Goal: Navigation & Orientation: Find specific page/section

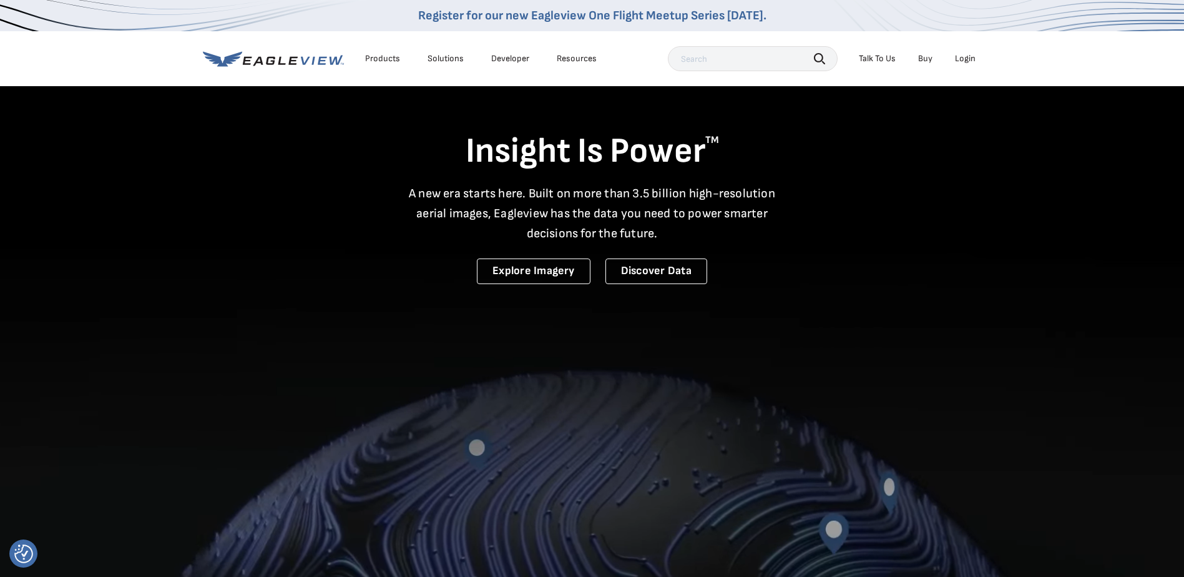
click at [966, 57] on div "Login" at bounding box center [965, 58] width 21 height 11
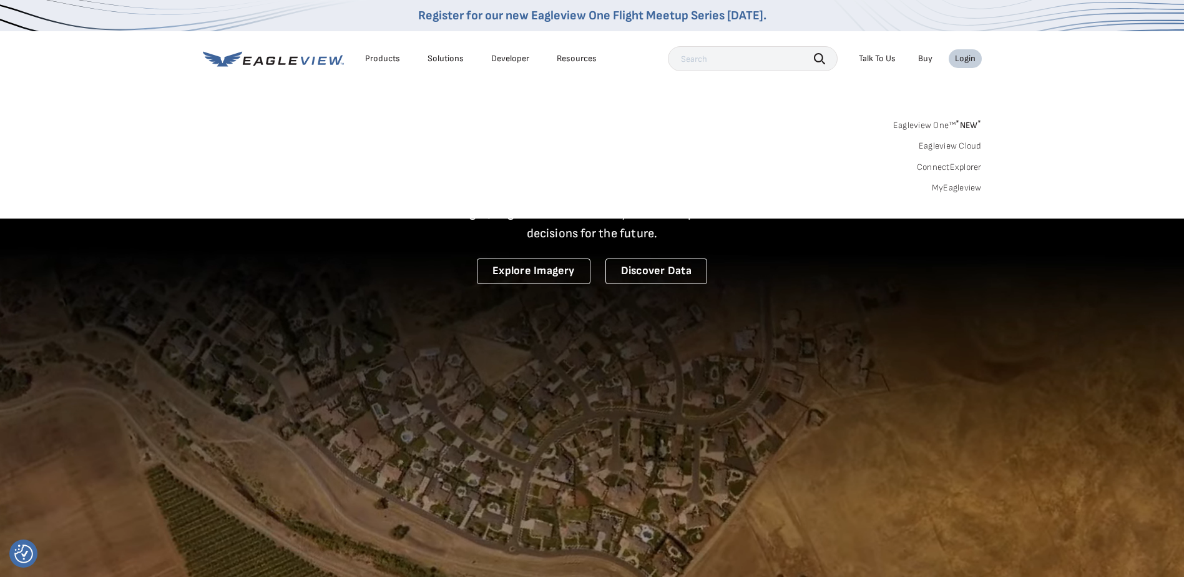
click at [942, 186] on link "MyEagleview" at bounding box center [957, 187] width 50 height 11
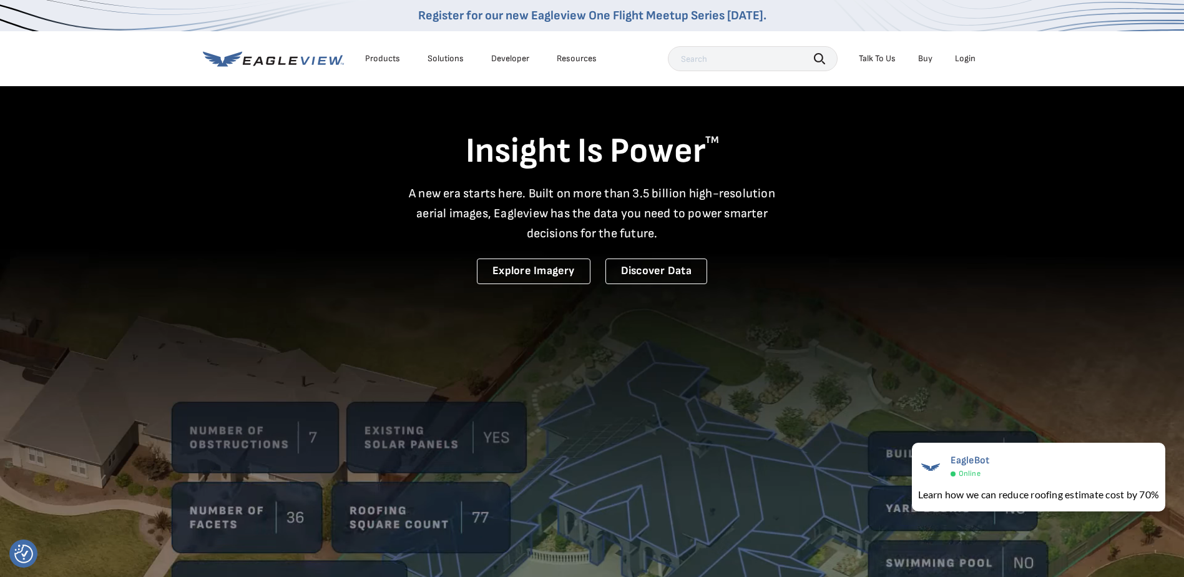
click at [974, 57] on div "Login" at bounding box center [965, 58] width 21 height 11
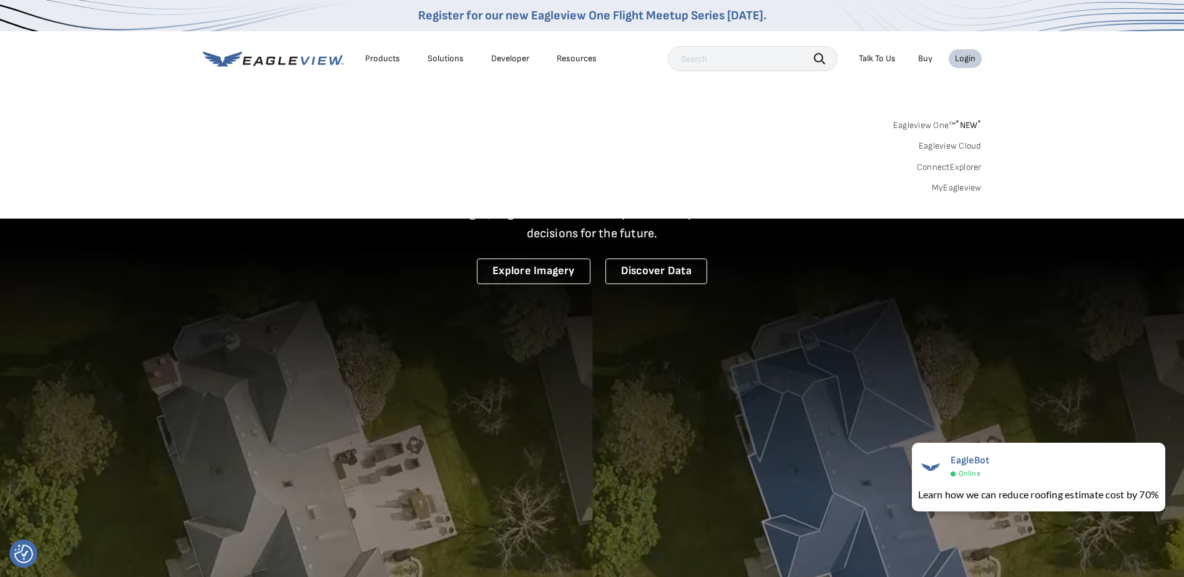
click at [962, 190] on link "MyEagleview" at bounding box center [957, 187] width 50 height 11
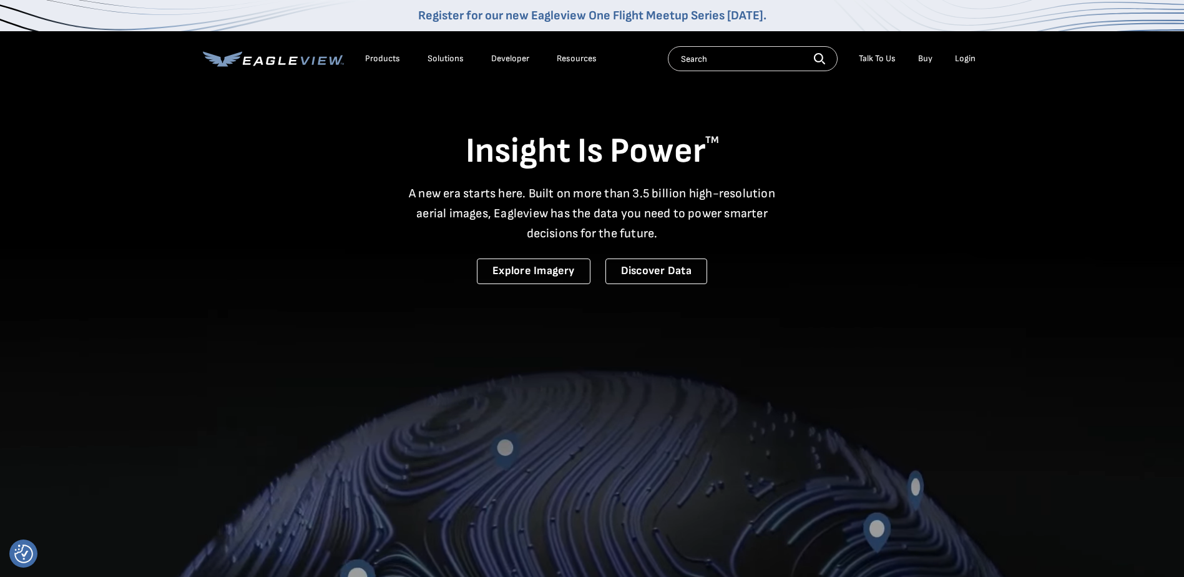
click at [378, 57] on div "Products" at bounding box center [382, 58] width 35 height 11
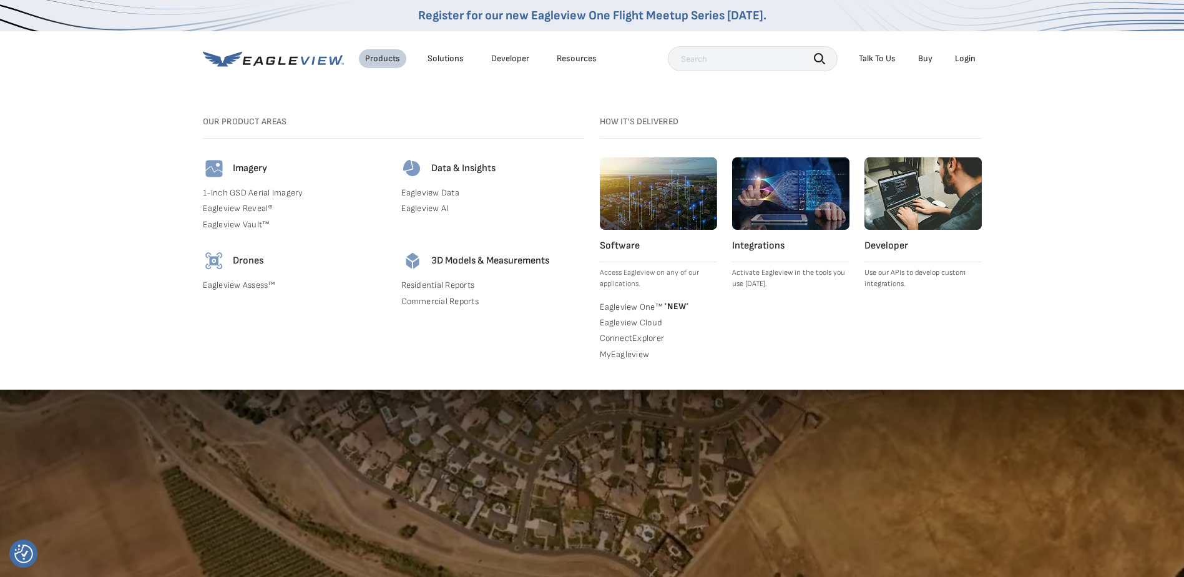
click at [538, 115] on div "Search Products Our Product Areas Imagery 1-Inch GSD Aerial Imagery *" at bounding box center [592, 245] width 1184 height 288
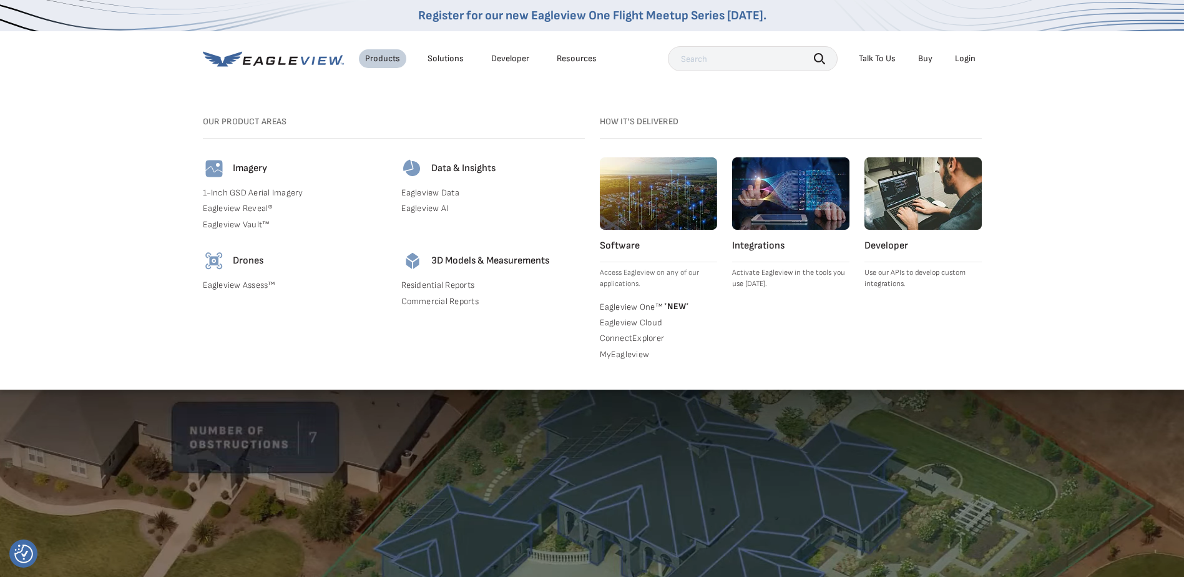
click at [965, 56] on div "Login" at bounding box center [965, 58] width 21 height 11
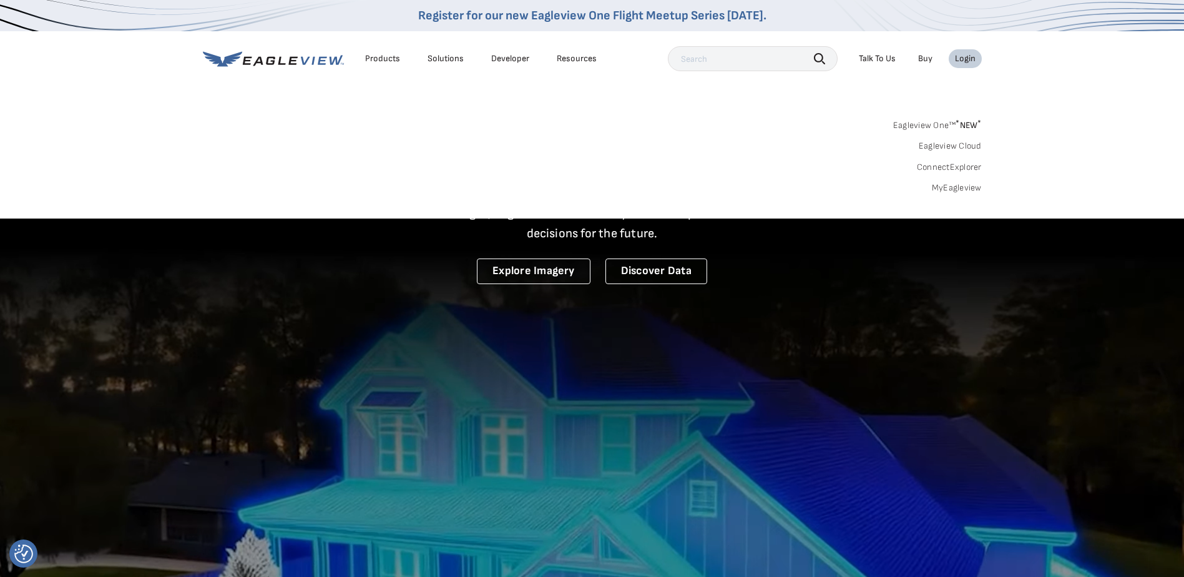
click at [940, 125] on link "Eagleview One™ * NEW *" at bounding box center [937, 123] width 89 height 14
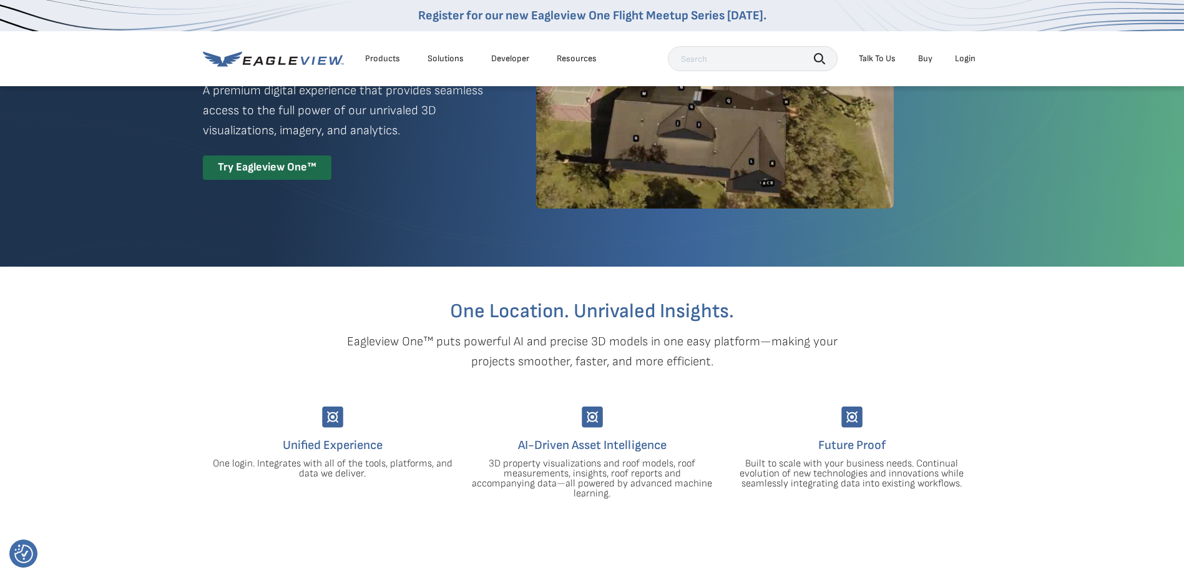
scroll to position [187, 0]
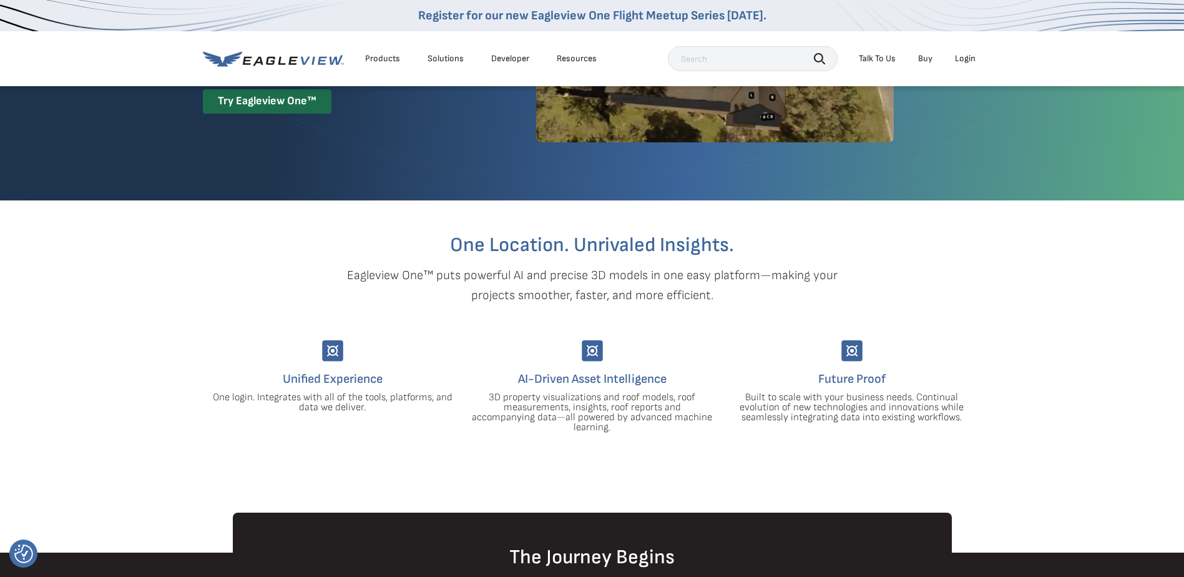
click at [969, 61] on div "Login" at bounding box center [965, 58] width 21 height 11
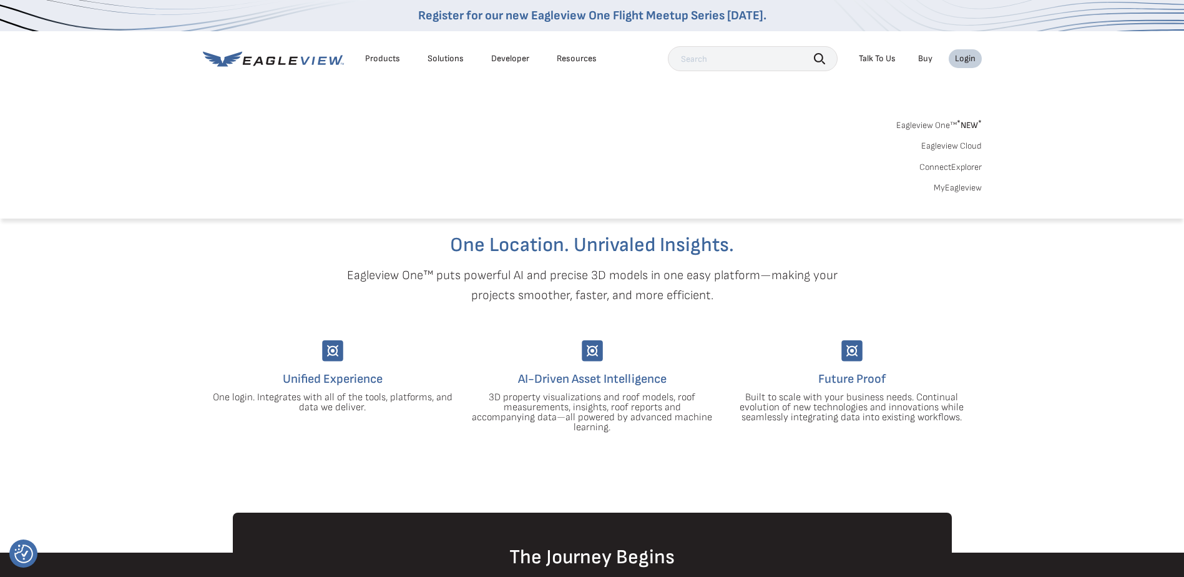
click at [969, 61] on div "Login" at bounding box center [965, 58] width 21 height 11
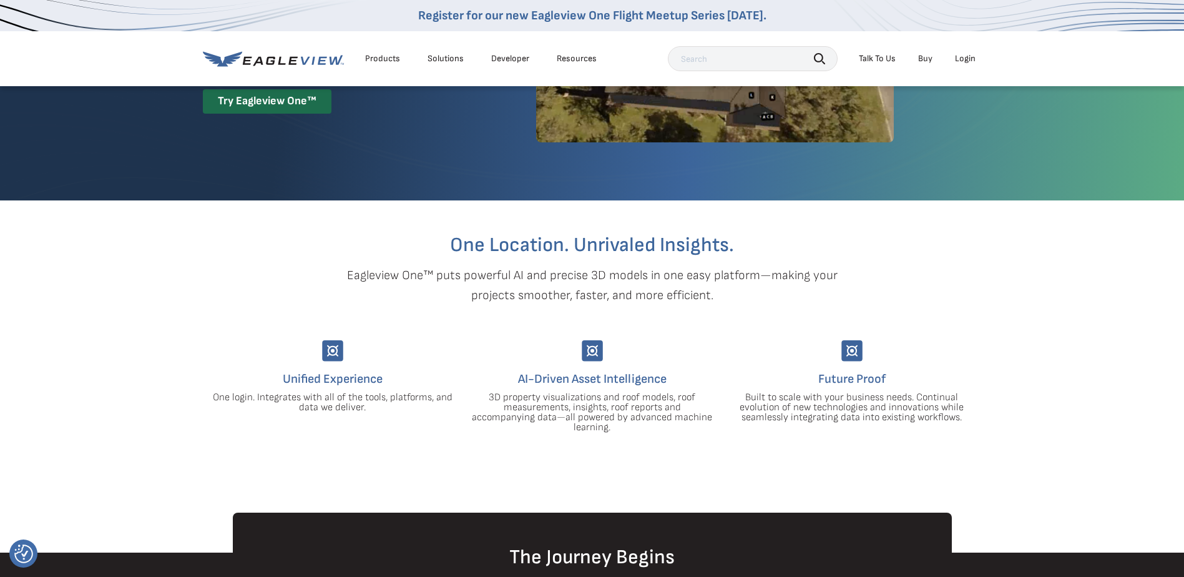
click at [969, 61] on div "Login" at bounding box center [965, 58] width 21 height 11
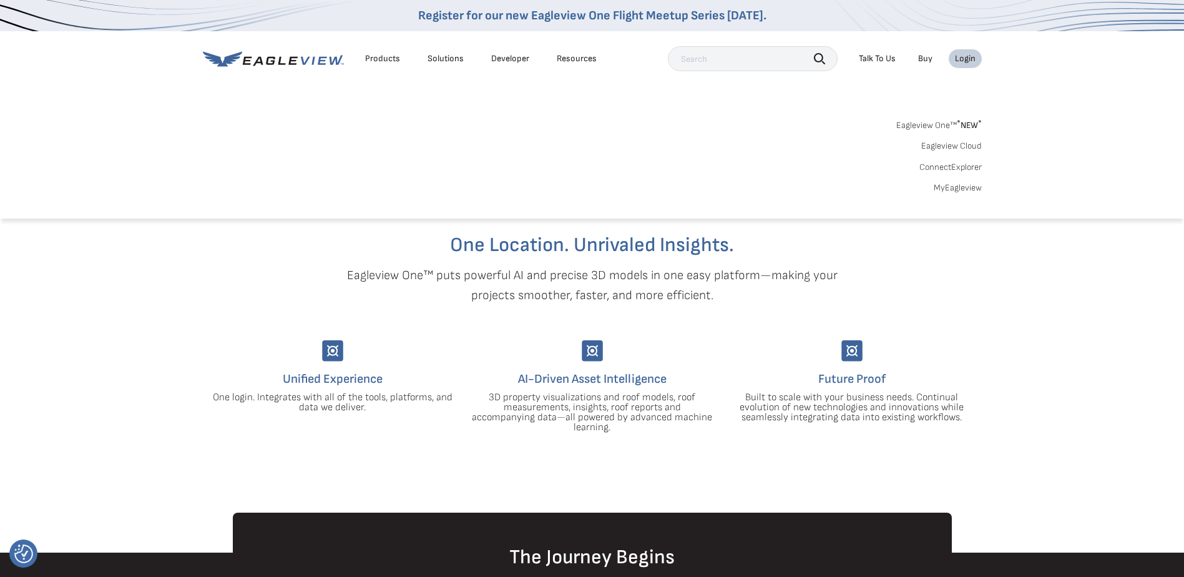
click at [943, 122] on link "Eagleview One™ * NEW *" at bounding box center [939, 123] width 86 height 14
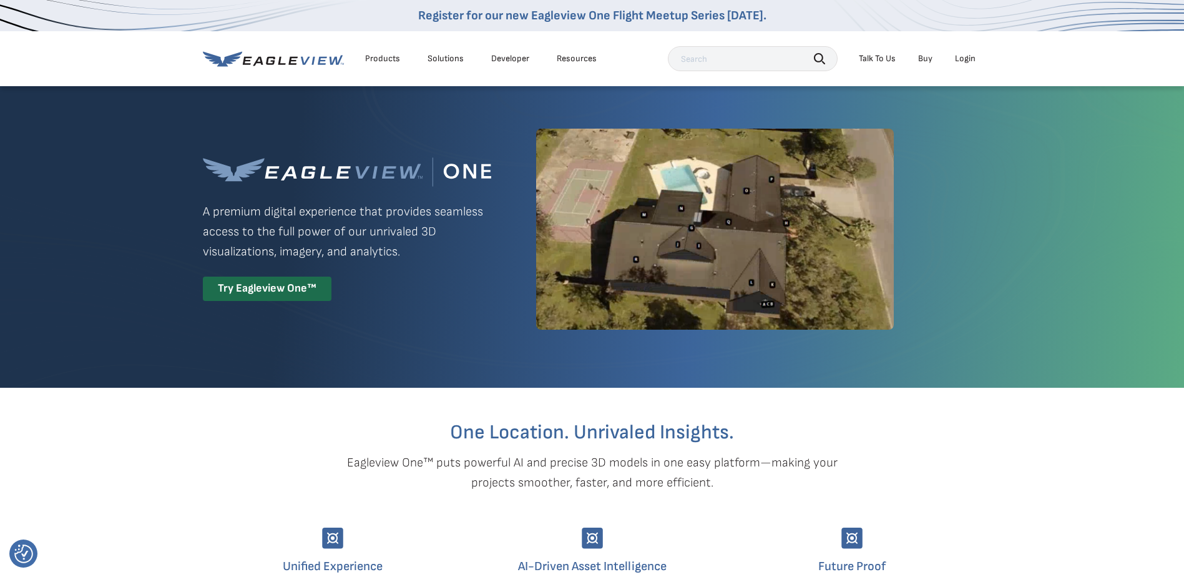
click at [964, 57] on div "Login" at bounding box center [965, 58] width 21 height 11
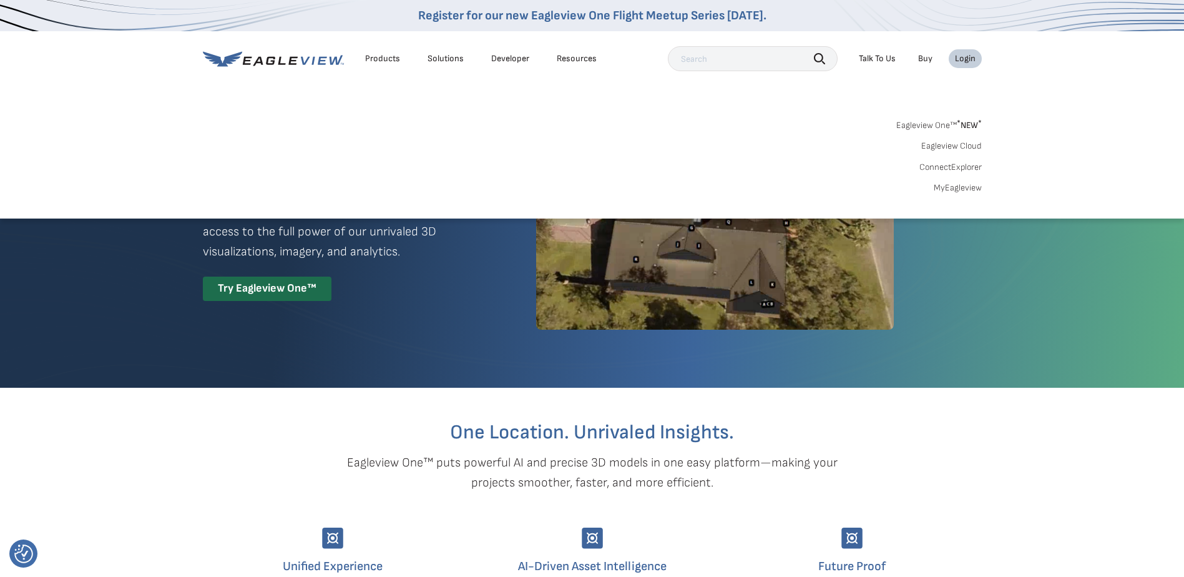
click at [949, 189] on link "MyEagleview" at bounding box center [958, 187] width 48 height 11
